Goal: Task Accomplishment & Management: Use online tool/utility

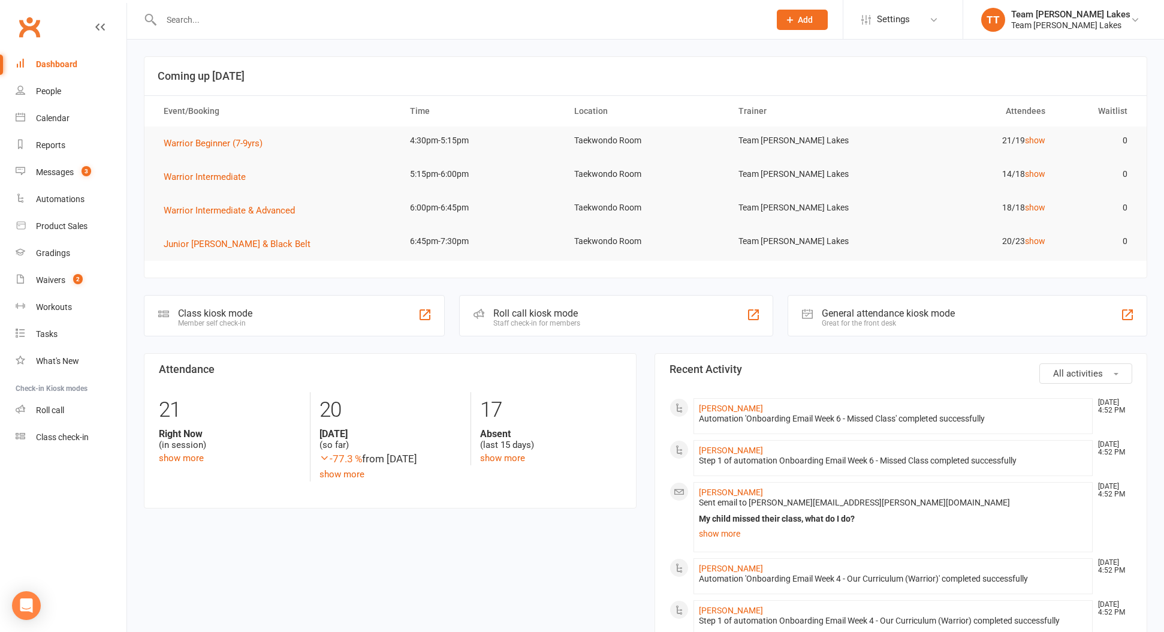
click at [49, 121] on div "Calendar" at bounding box center [53, 118] width 34 height 10
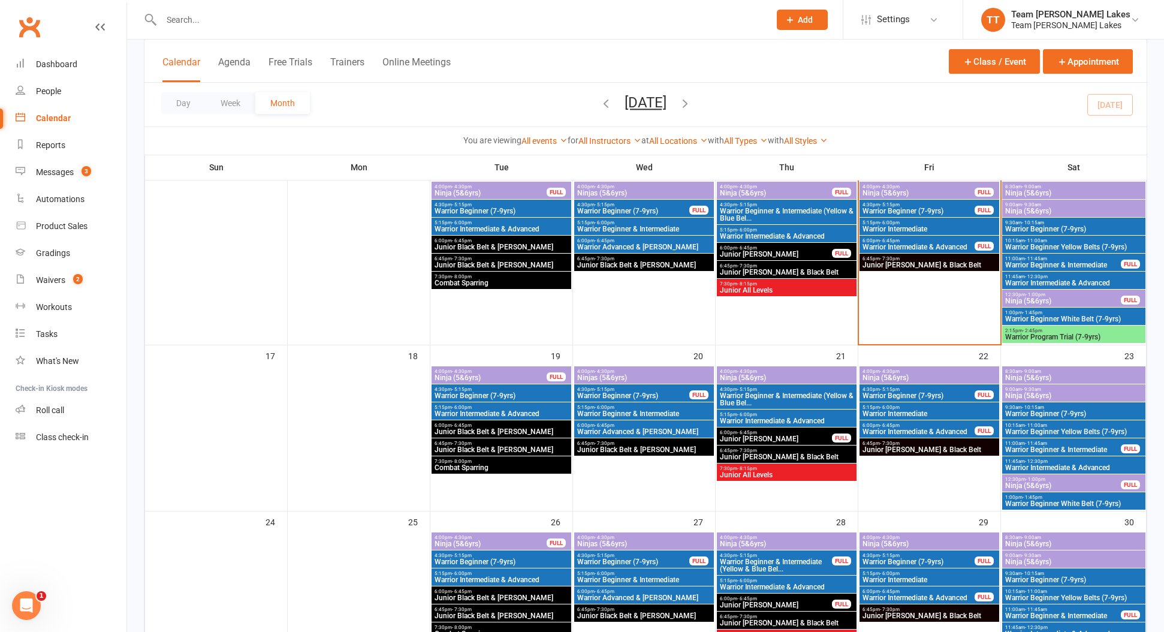
scroll to position [485, 0]
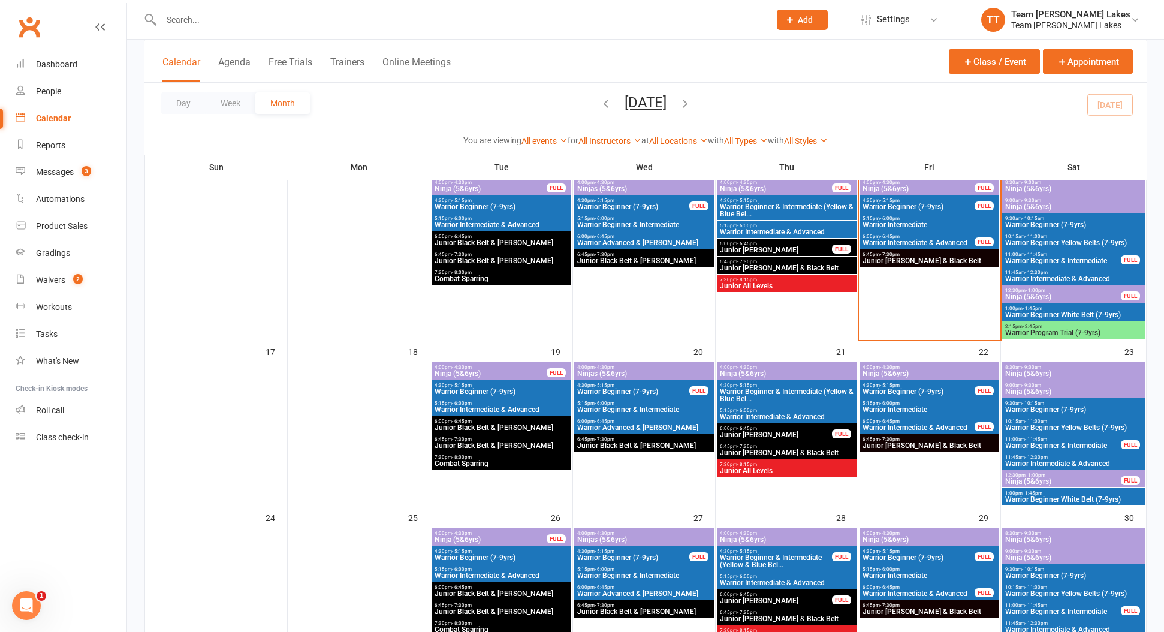
click at [1028, 496] on span "Warrior Beginner White Belt (7-9yrs)" at bounding box center [1073, 499] width 138 height 7
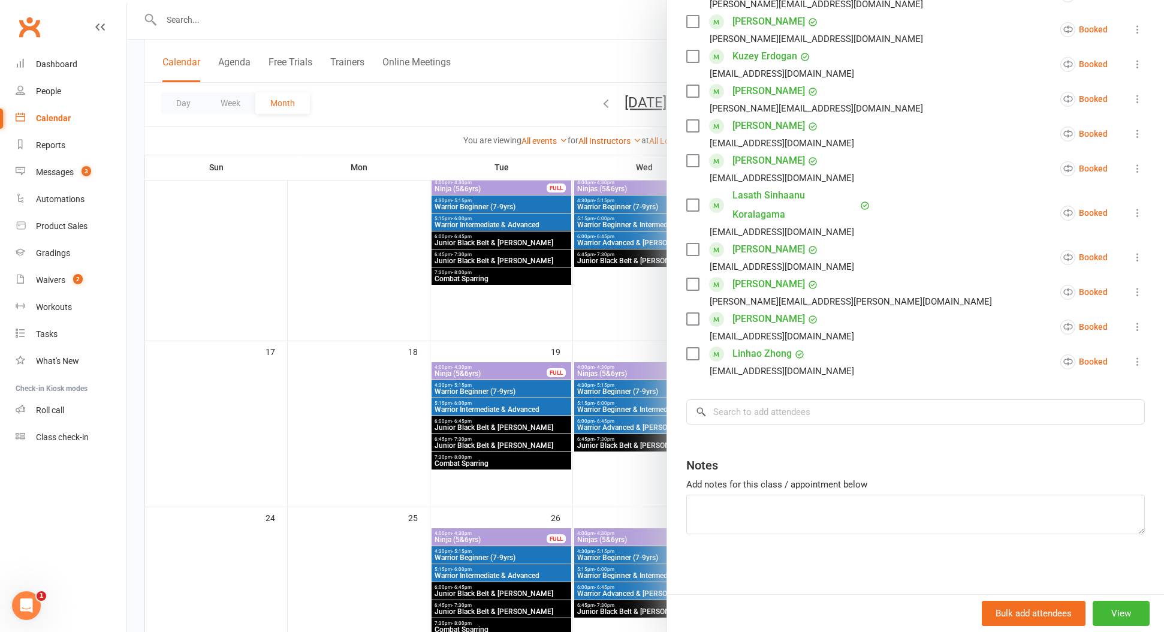
scroll to position [315, 0]
click at [740, 415] on input "search" at bounding box center [915, 411] width 458 height 25
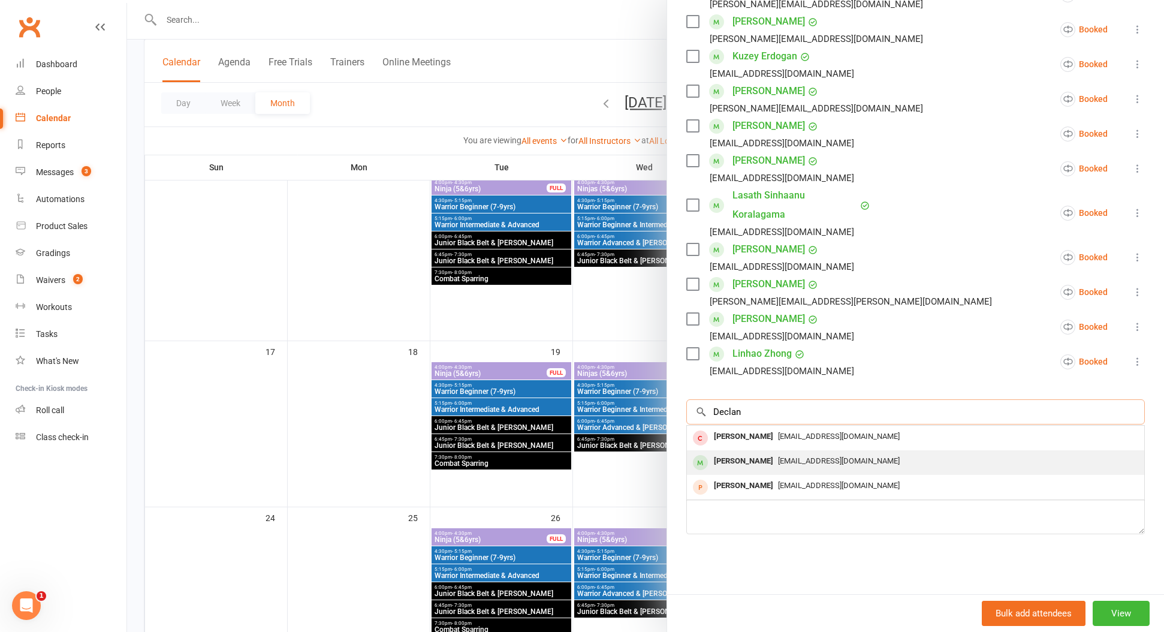
type input "Declan"
click at [861, 457] on div "[EMAIL_ADDRESS][DOMAIN_NAME]" at bounding box center [916, 460] width 448 height 17
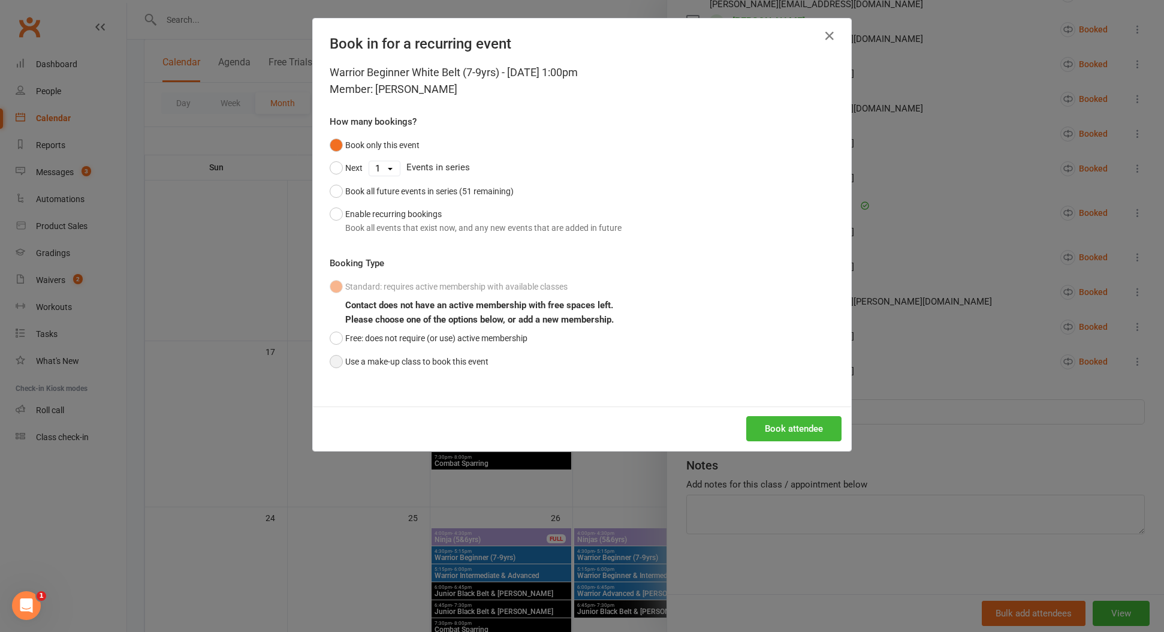
click at [370, 355] on button "Use a make-up class to book this event" at bounding box center [409, 361] width 159 height 23
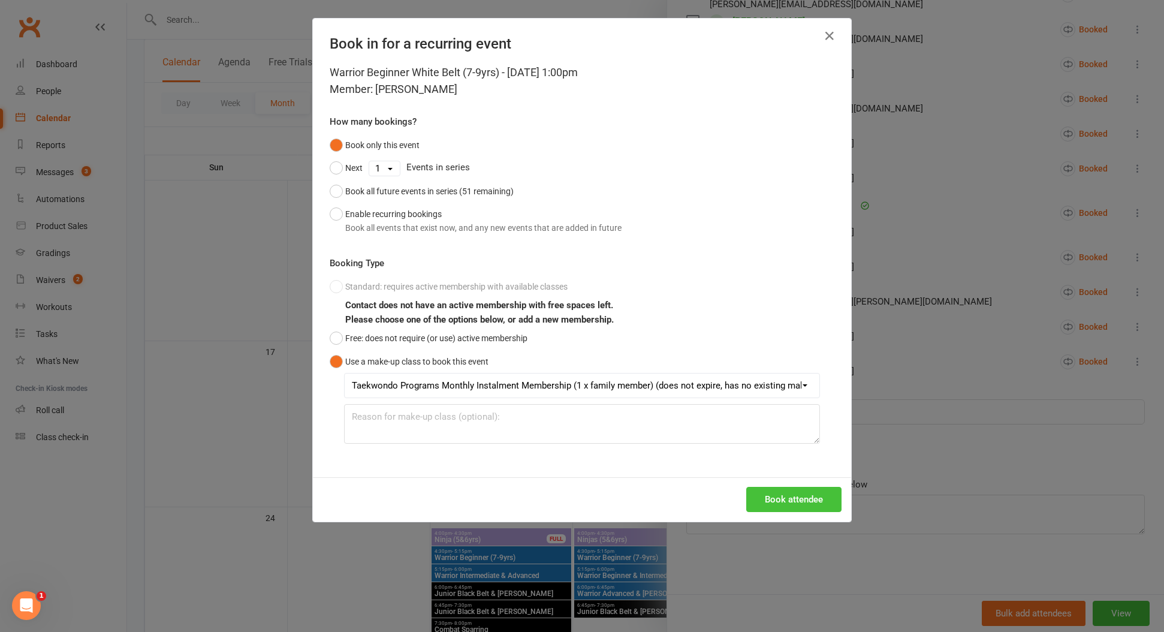
click at [775, 493] on button "Book attendee" at bounding box center [793, 499] width 95 height 25
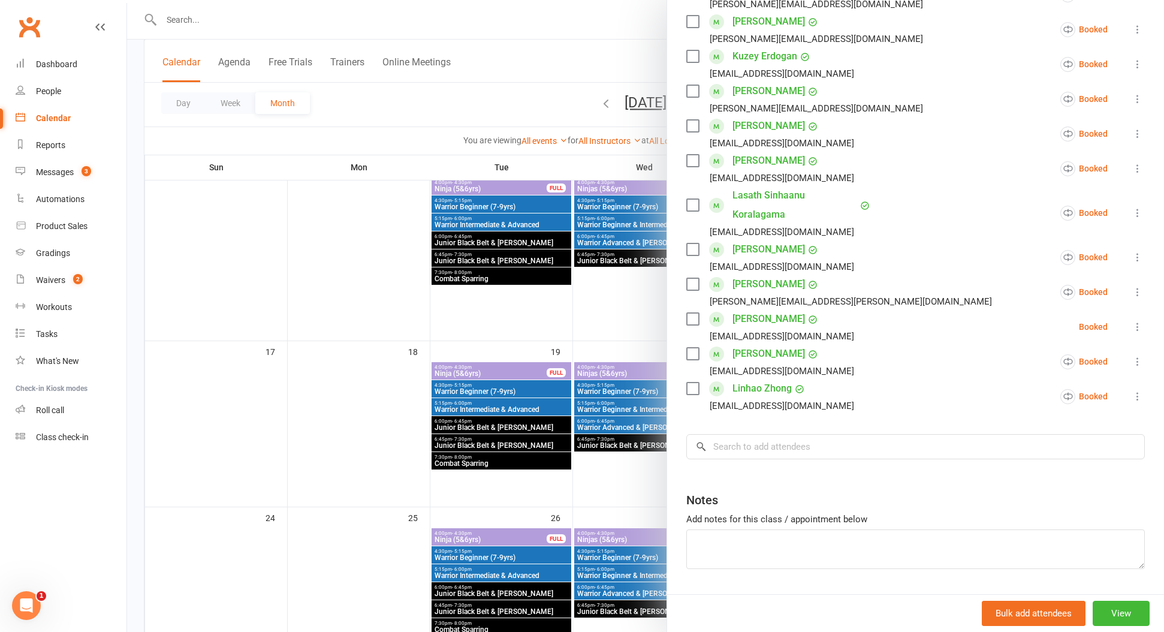
click at [355, 258] on div at bounding box center [645, 316] width 1037 height 632
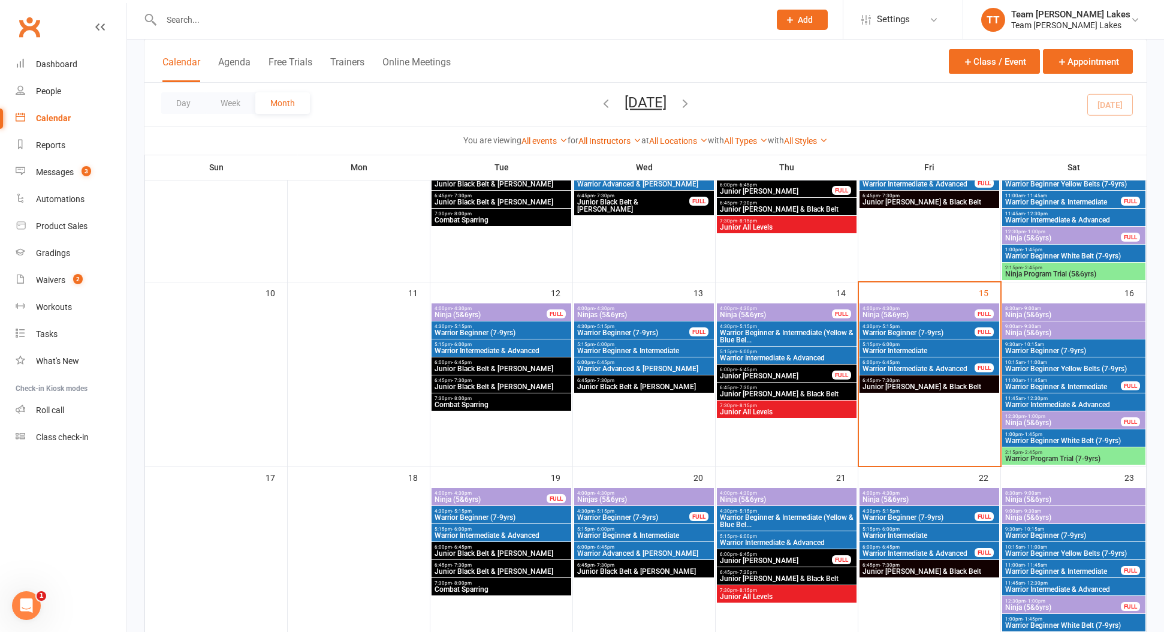
scroll to position [358, 0]
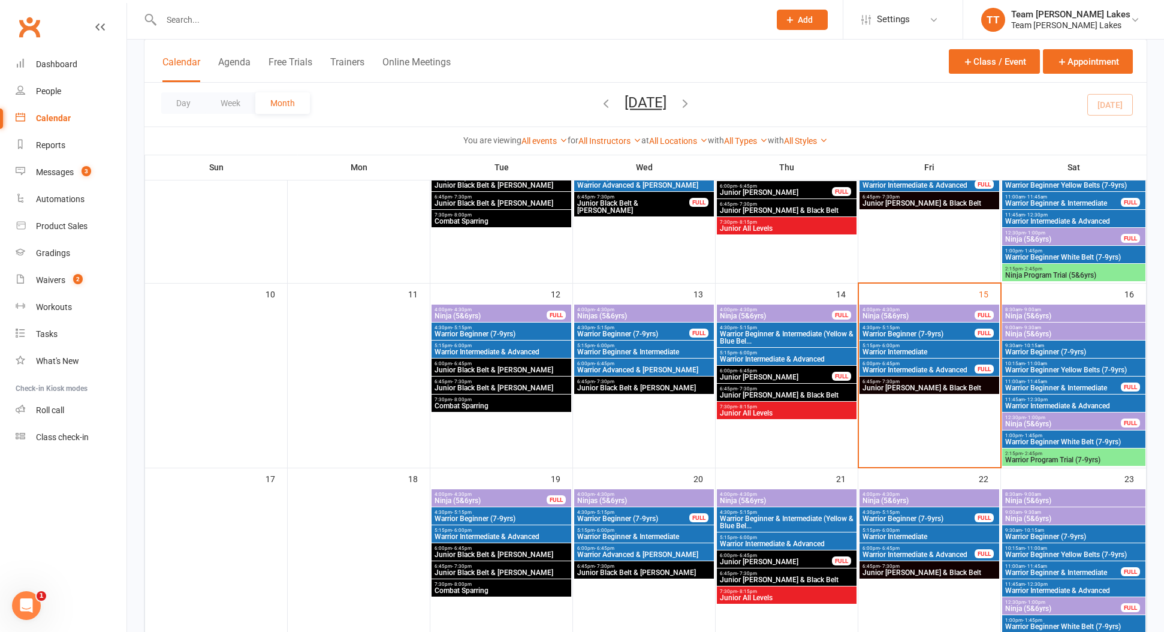
click at [877, 351] on span "Warrior Intermediate" at bounding box center [929, 351] width 135 height 7
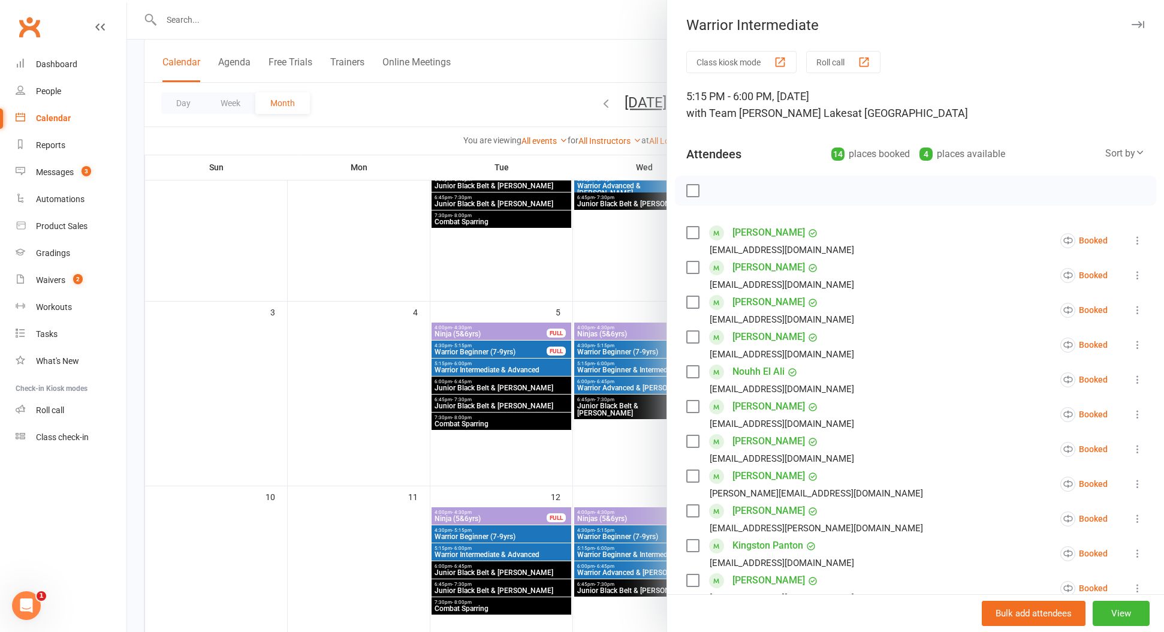
scroll to position [0, 0]
click at [841, 59] on button "Roll call" at bounding box center [843, 62] width 74 height 22
click at [310, 249] on div at bounding box center [645, 316] width 1037 height 632
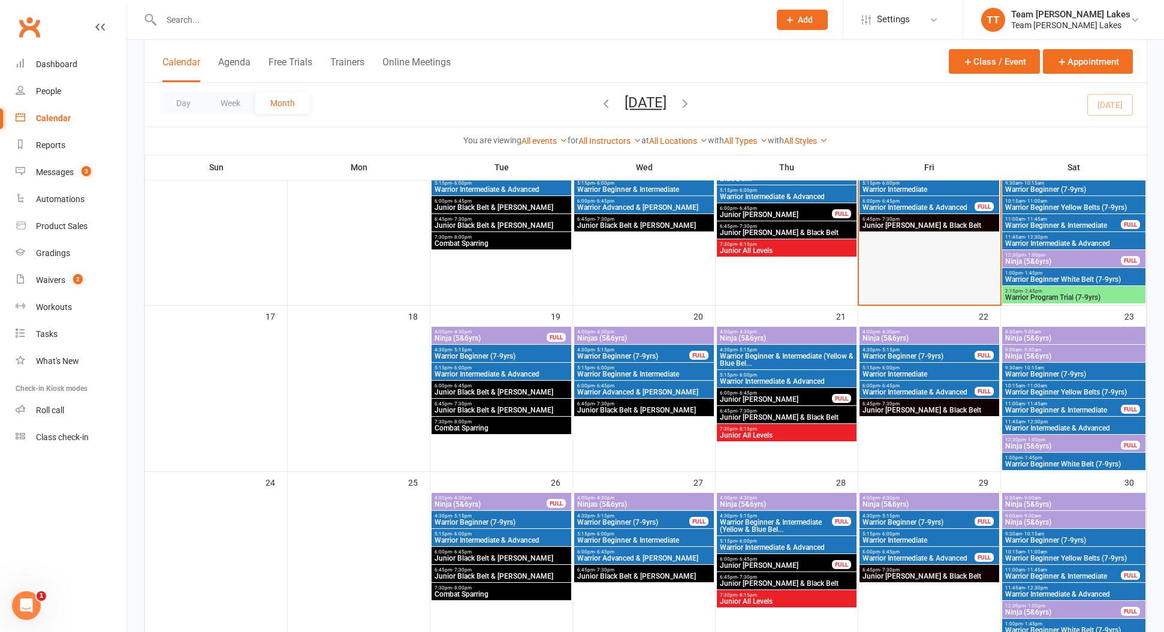
scroll to position [487, 0]
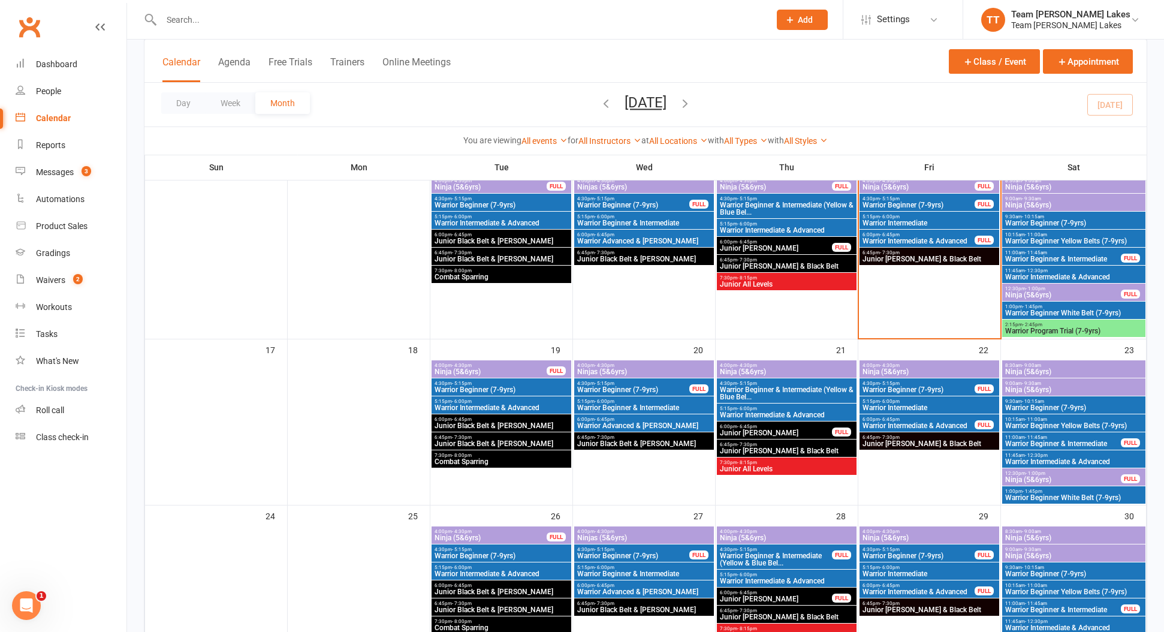
click at [894, 255] on span "Junior [PERSON_NAME] & Black Belt" at bounding box center [929, 258] width 135 height 7
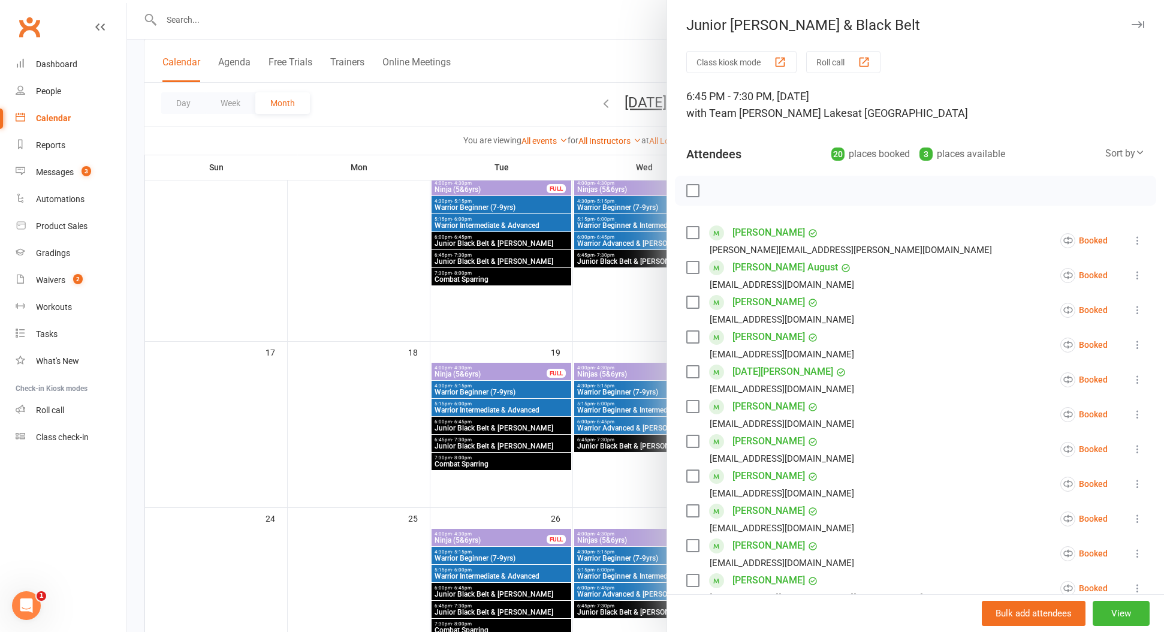
scroll to position [0, 0]
click at [333, 259] on div at bounding box center [645, 316] width 1037 height 632
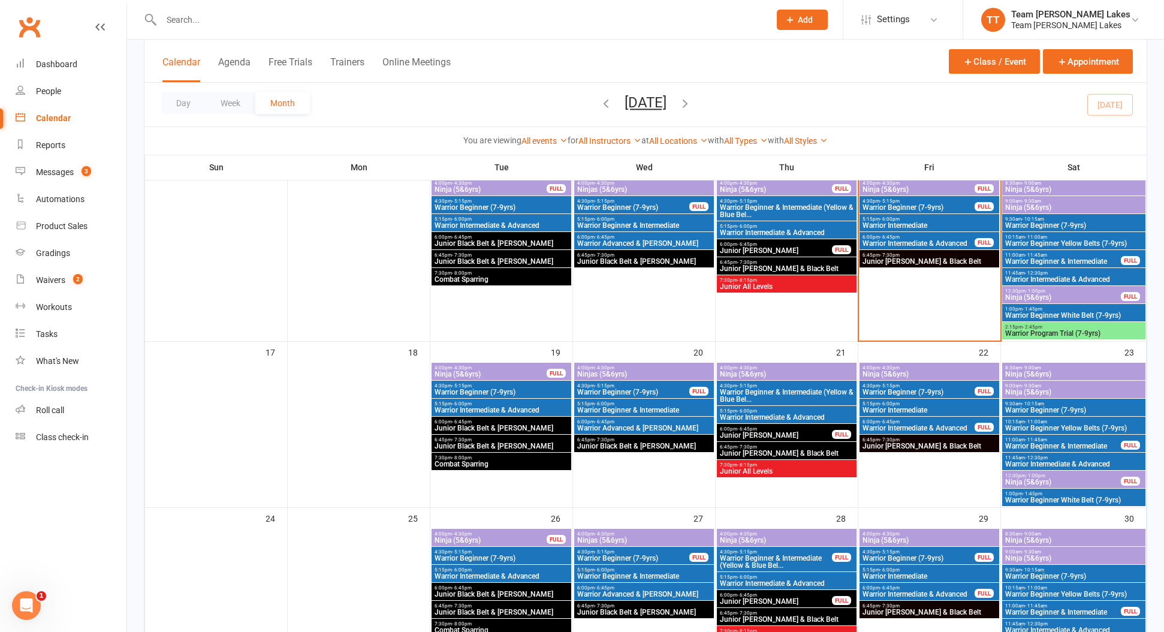
click at [879, 242] on span "Warrior Intermediate & Advanced" at bounding box center [918, 243] width 113 height 7
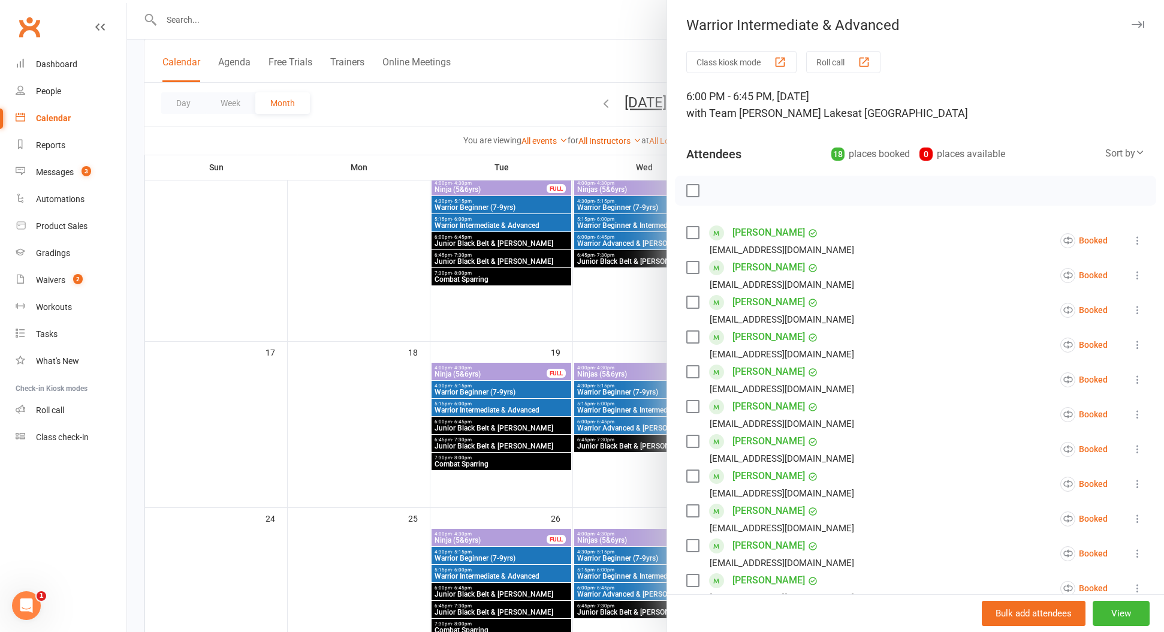
scroll to position [481, 0]
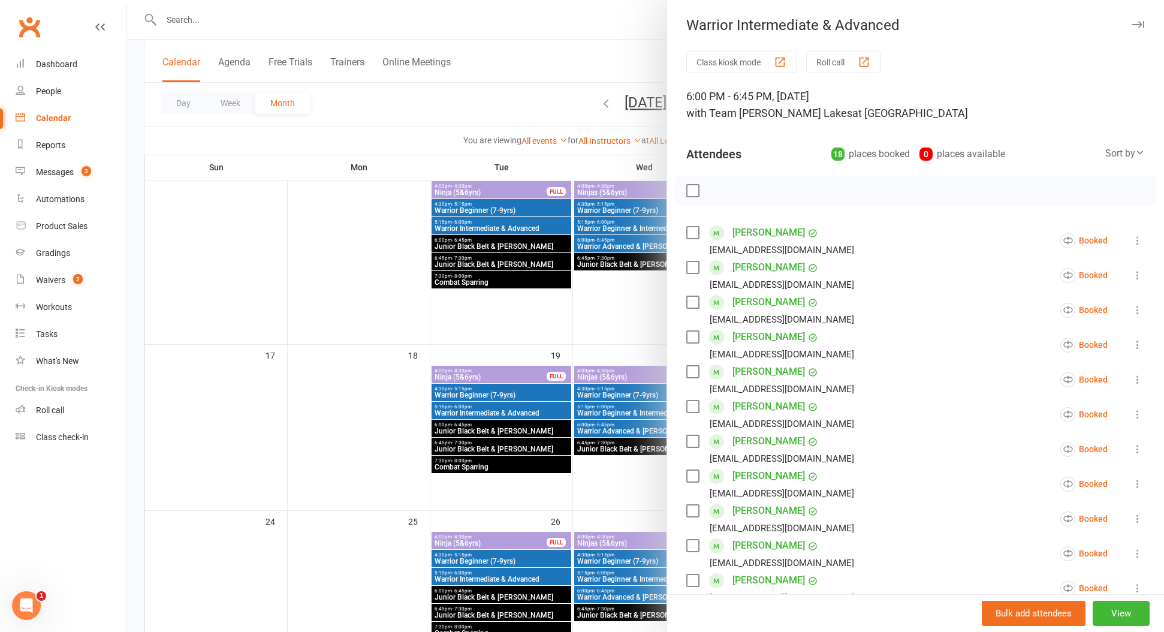
click at [1141, 31] on button "button" at bounding box center [1137, 24] width 14 height 14
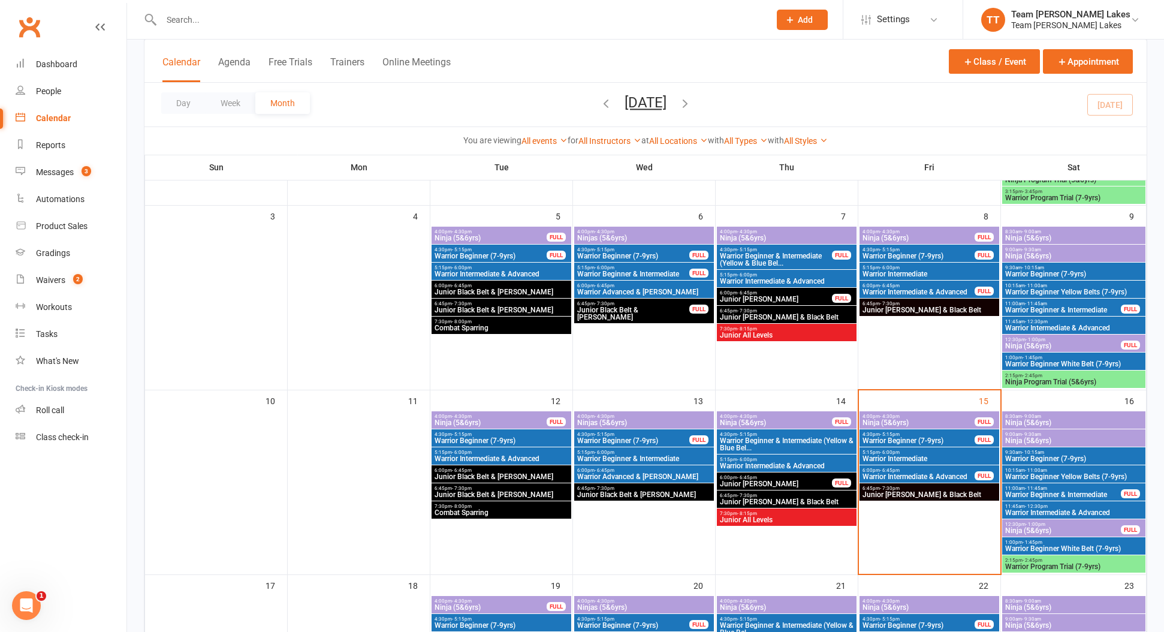
scroll to position [212, 0]
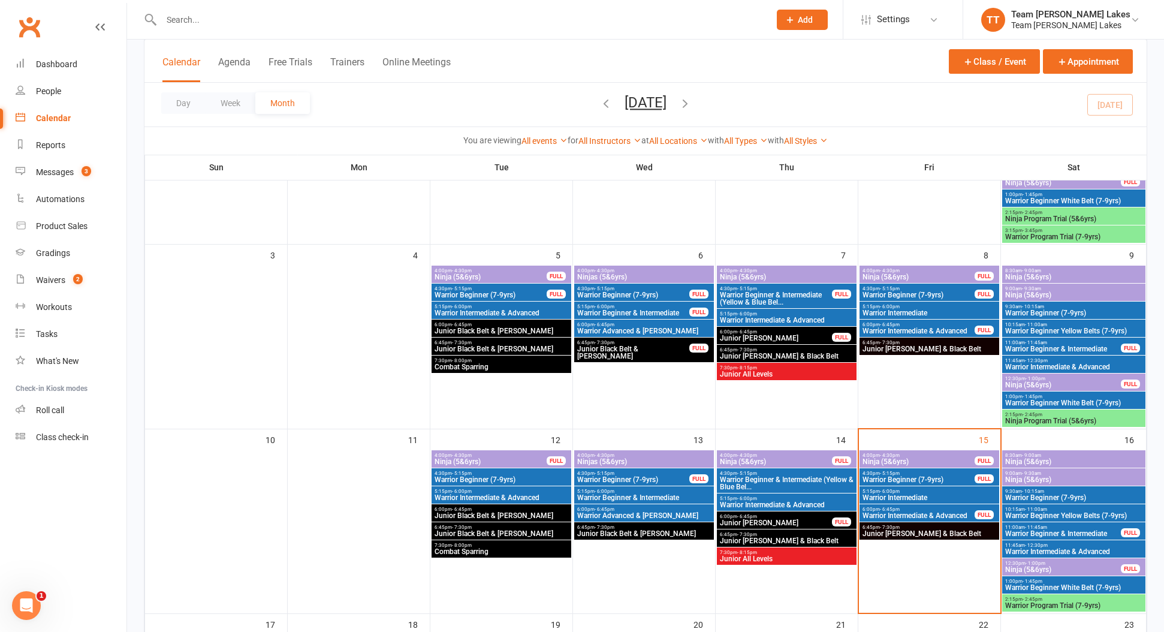
click at [167, 25] on input "text" at bounding box center [459, 19] width 603 height 17
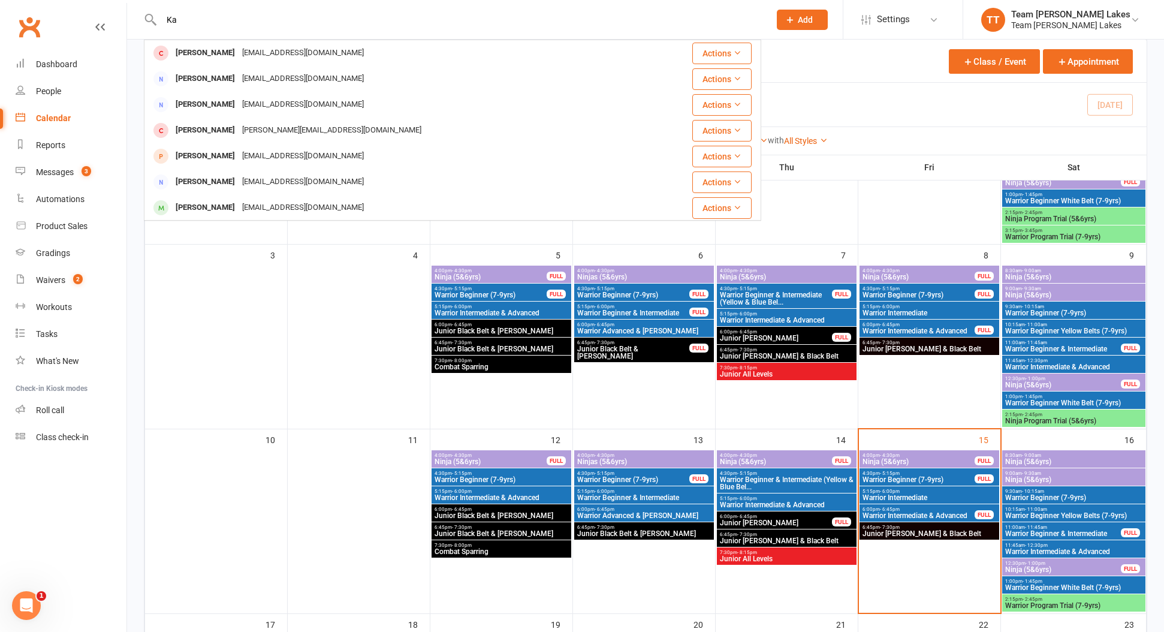
type input "K"
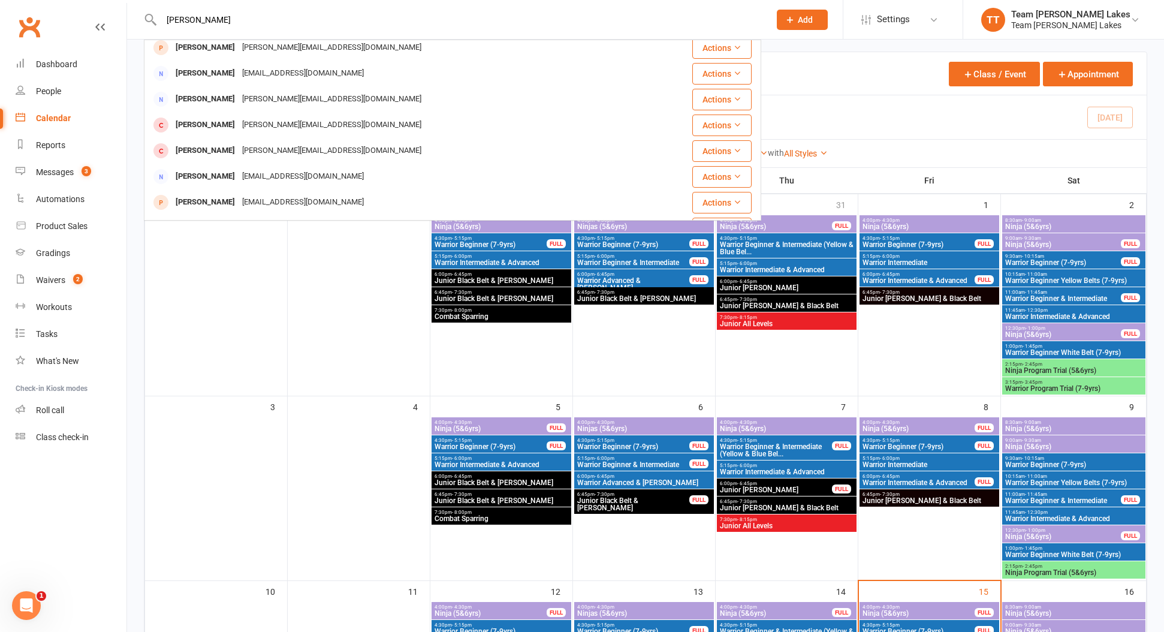
scroll to position [33, 0]
type input "c"
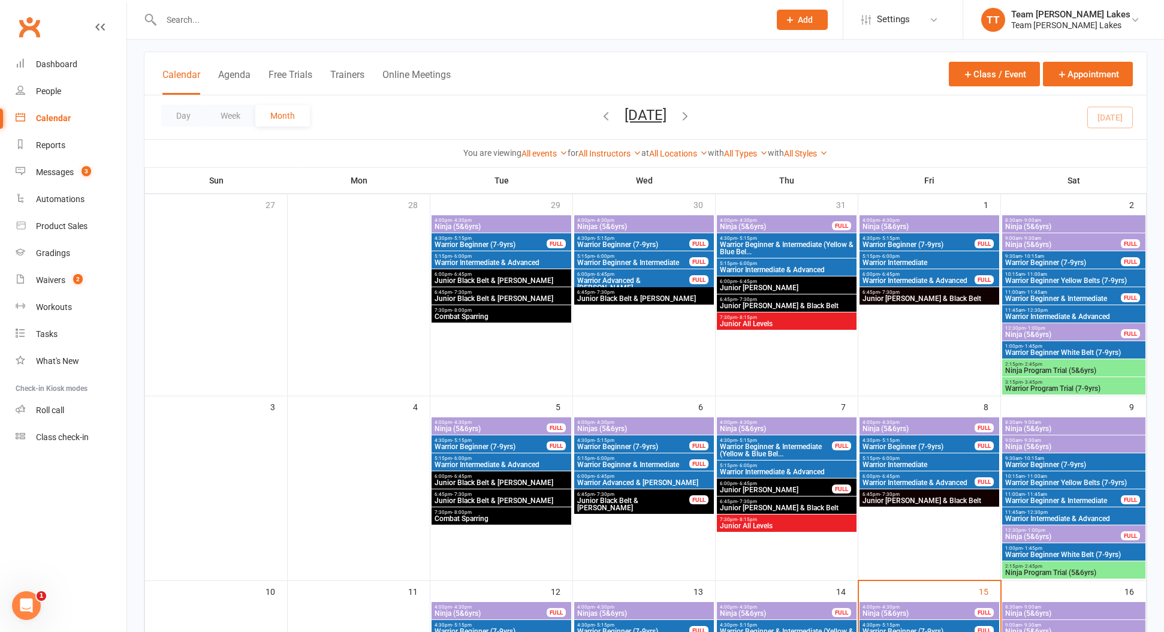
click at [59, 115] on div "Calendar" at bounding box center [53, 118] width 35 height 10
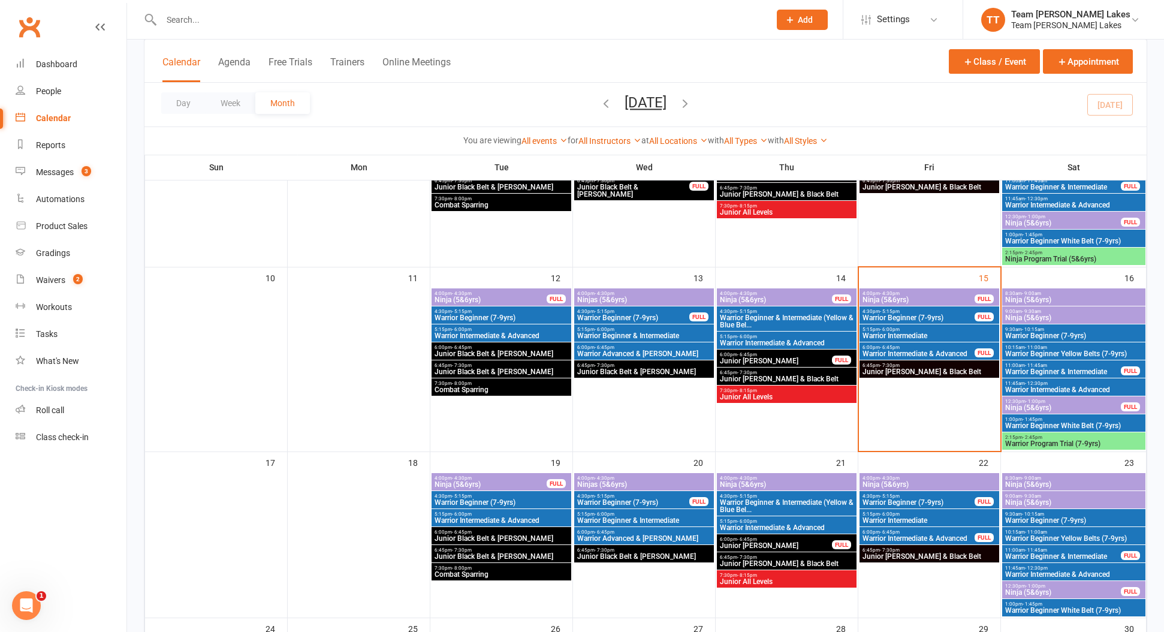
scroll to position [372, 0]
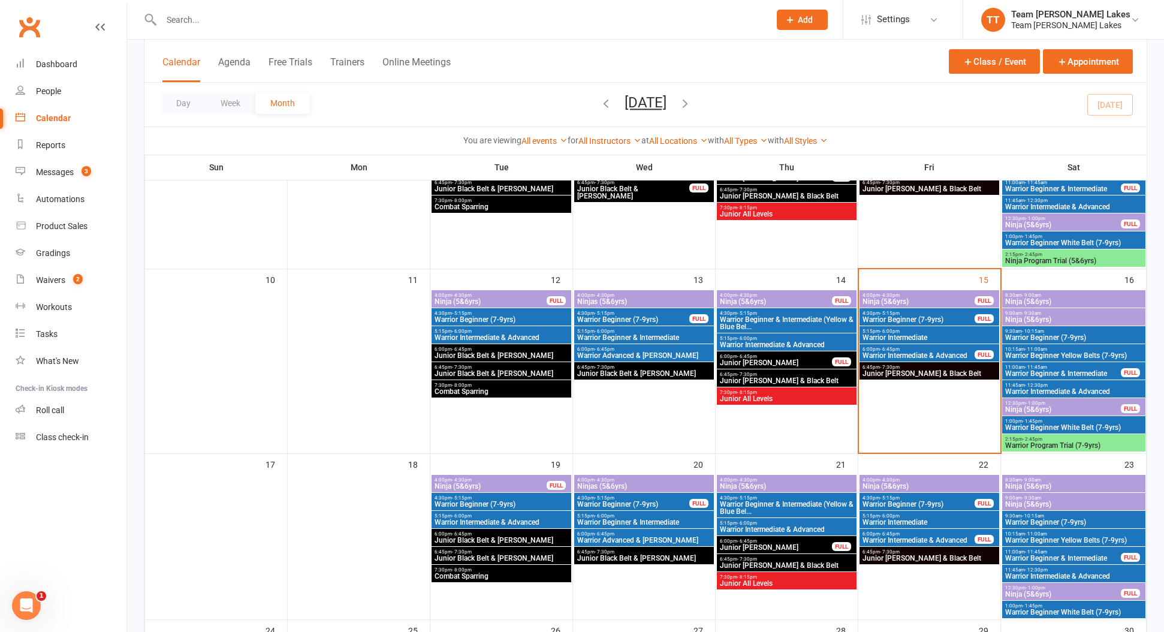
click at [897, 337] on span "Warrior Intermediate" at bounding box center [929, 337] width 135 height 7
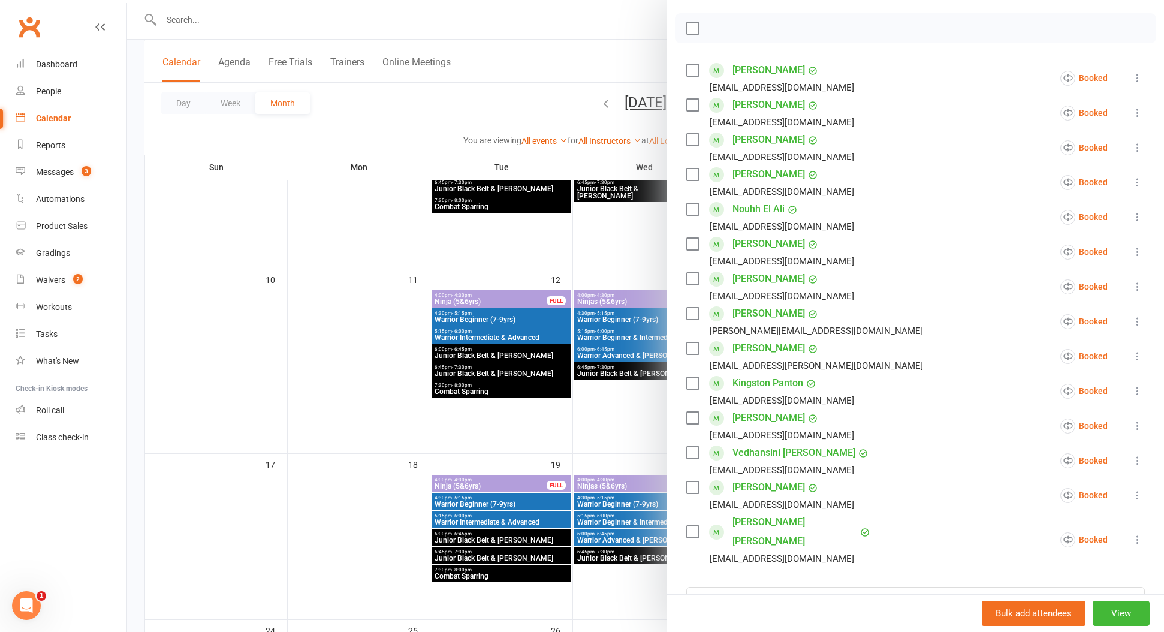
scroll to position [164, 0]
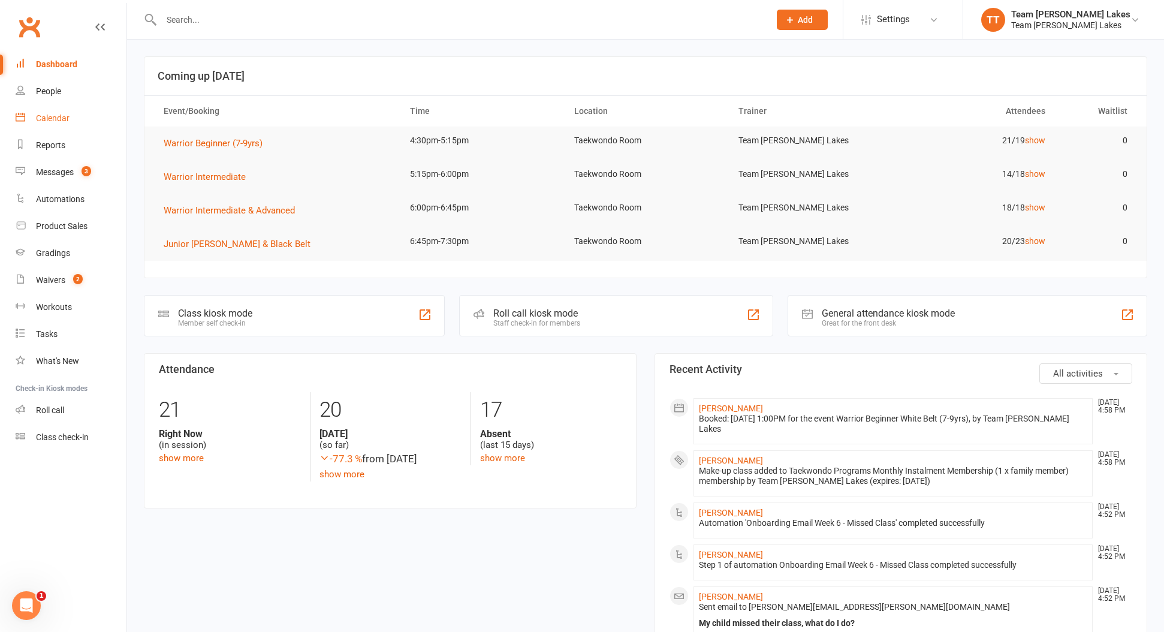
click at [51, 119] on div "Calendar" at bounding box center [53, 118] width 34 height 10
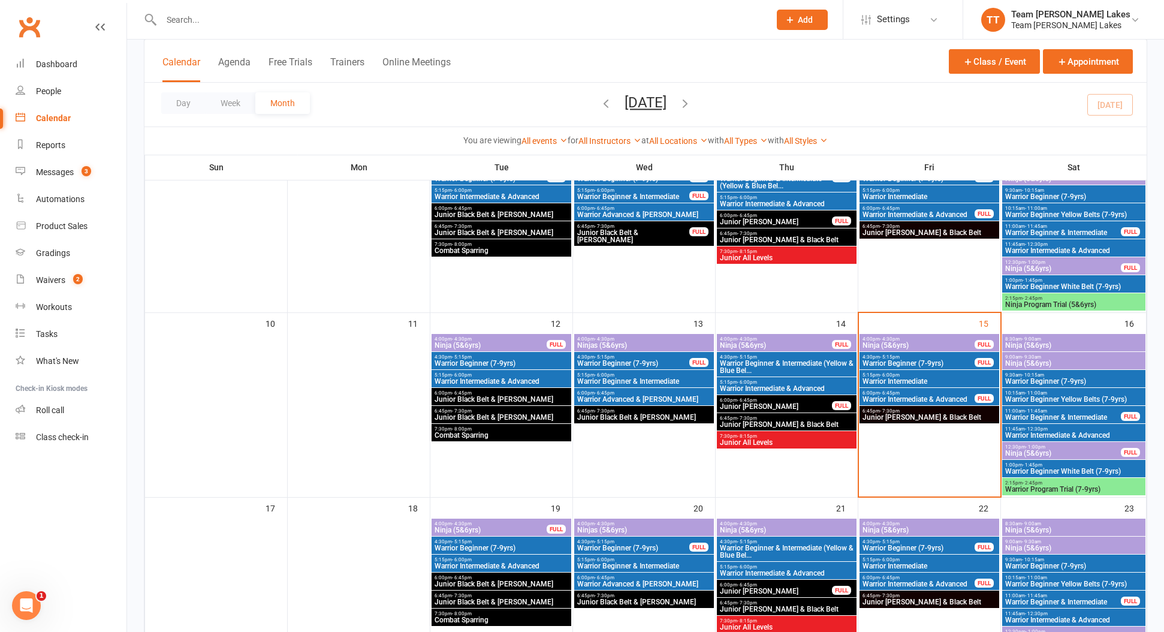
scroll to position [326, 0]
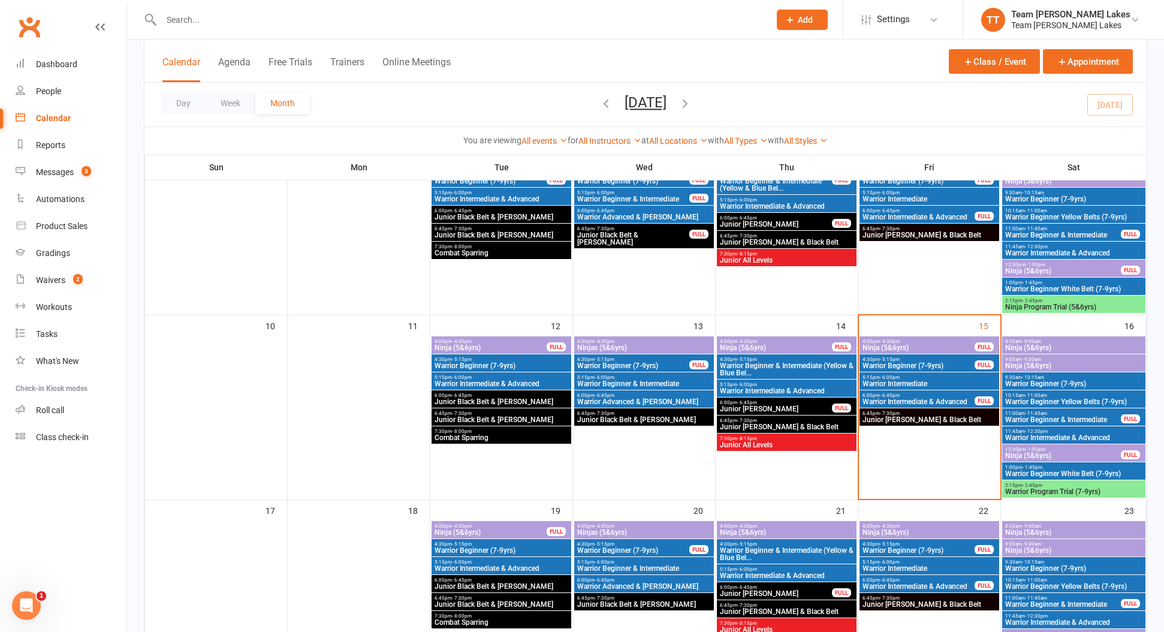
click at [891, 393] on span "- 6:45pm" at bounding box center [890, 395] width 20 height 5
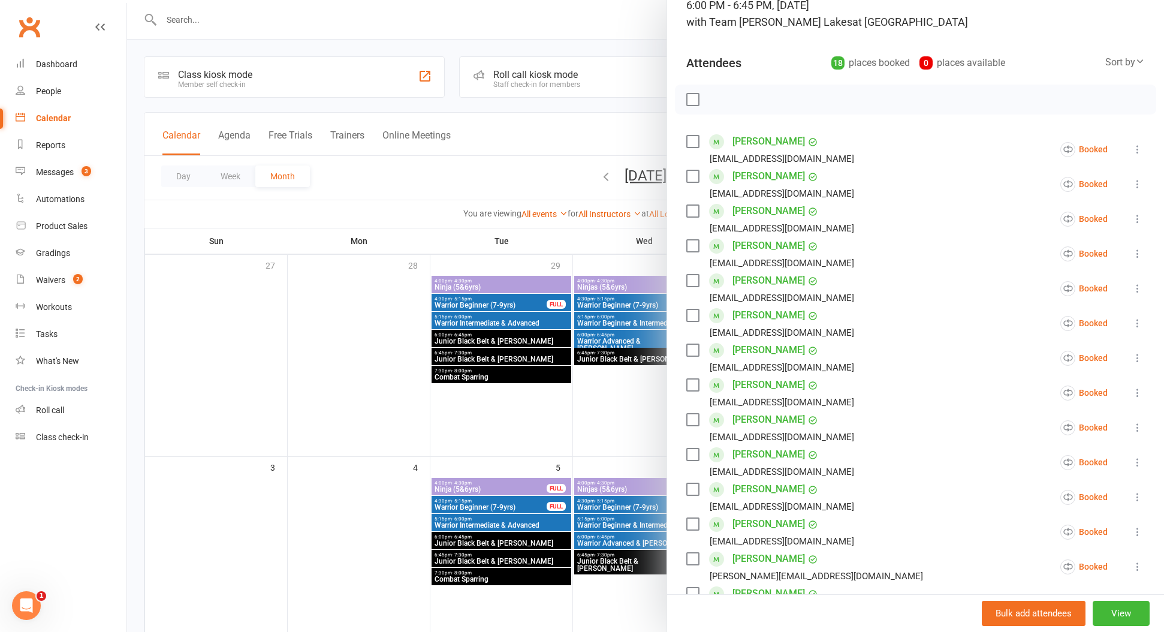
scroll to position [0, 0]
click at [56, 123] on link "Calendar" at bounding box center [71, 118] width 111 height 27
click at [55, 118] on div "Calendar" at bounding box center [53, 118] width 35 height 10
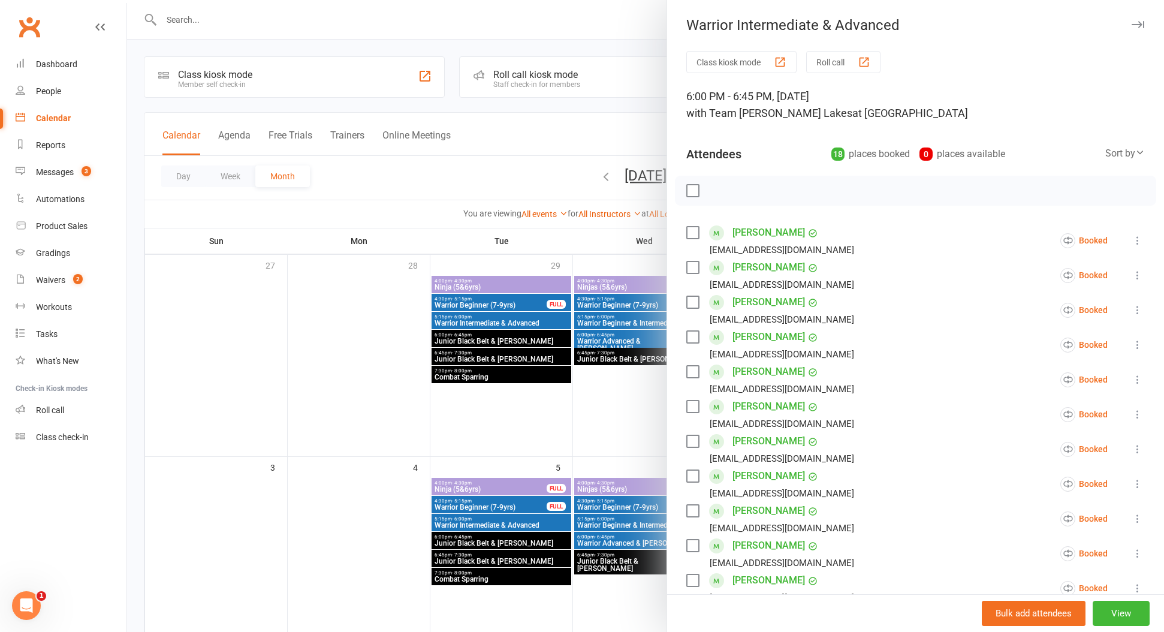
click at [58, 117] on div "Calendar" at bounding box center [53, 118] width 35 height 10
click at [240, 392] on div at bounding box center [645, 316] width 1037 height 632
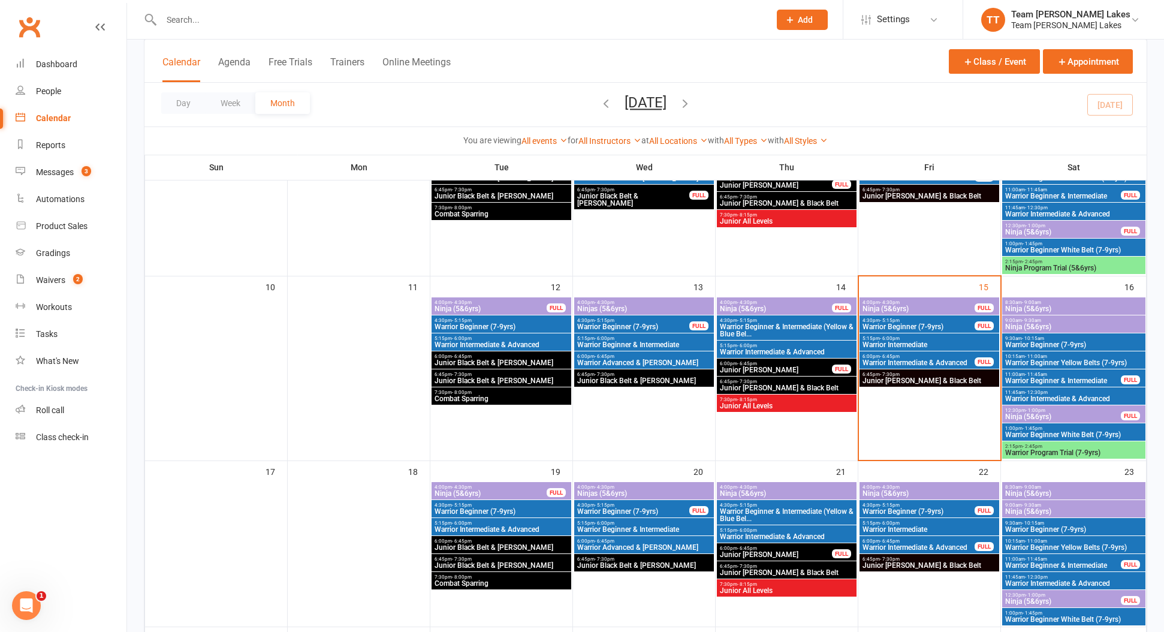
scroll to position [361, 0]
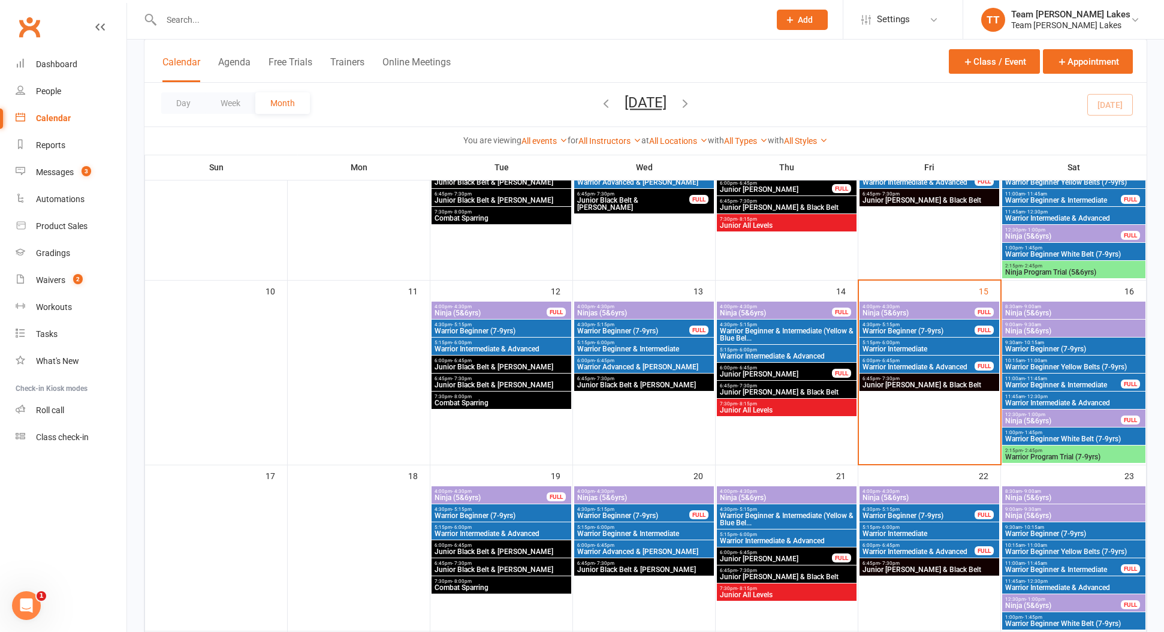
click at [871, 313] on span "Ninja (5&6yrs)" at bounding box center [918, 312] width 113 height 7
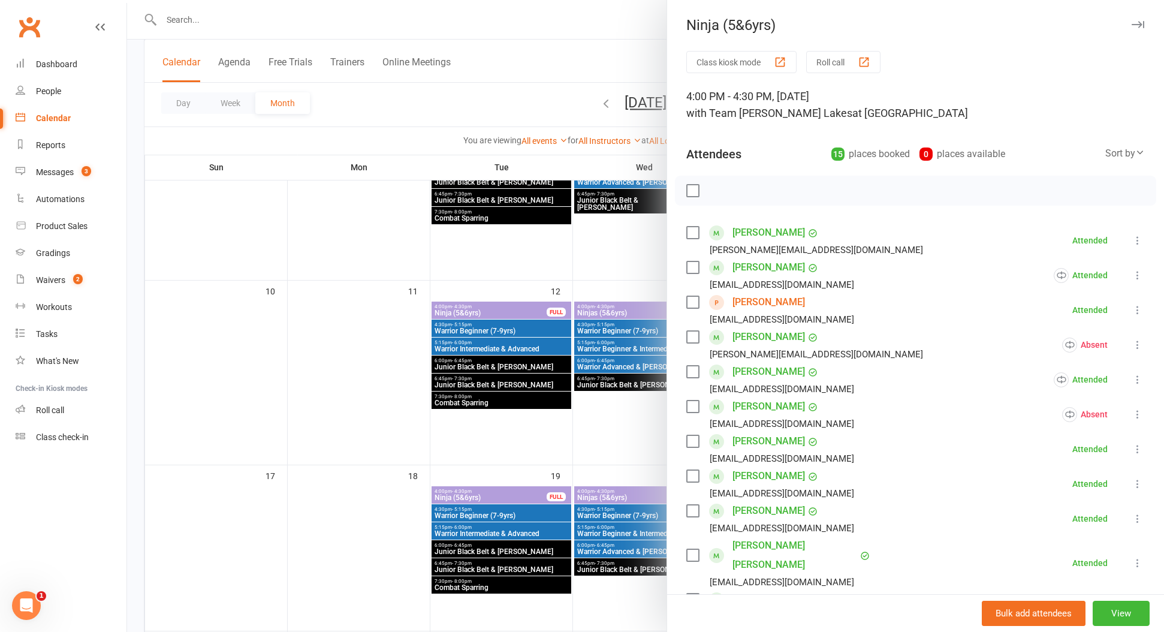
click at [502, 119] on div at bounding box center [645, 316] width 1037 height 632
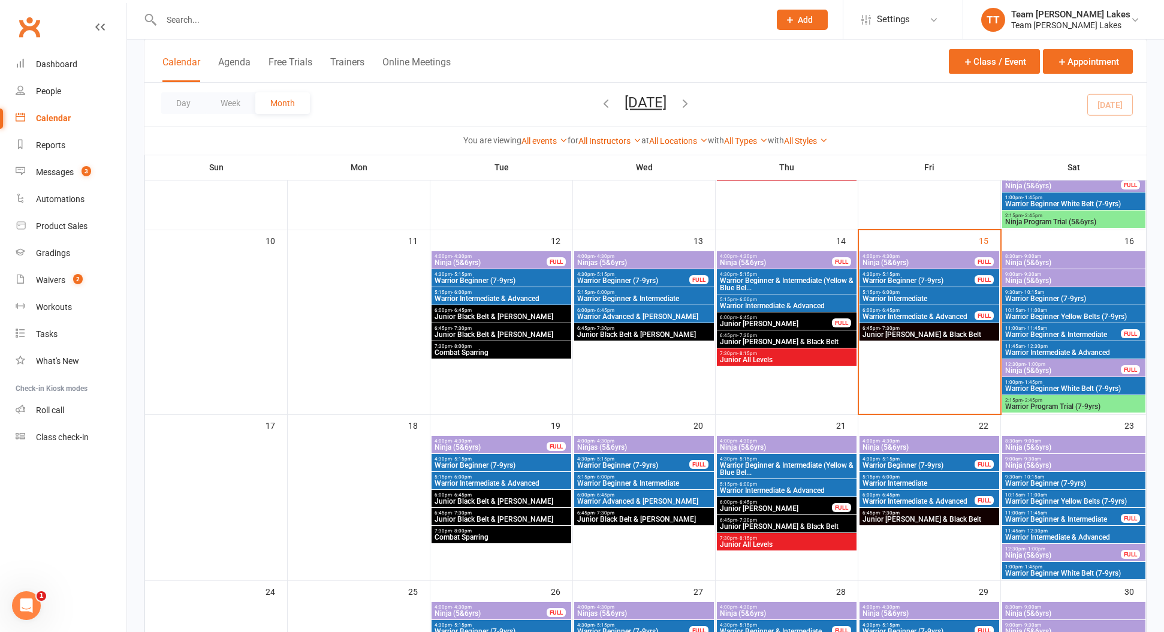
scroll to position [411, 0]
